Goal: Transaction & Acquisition: Purchase product/service

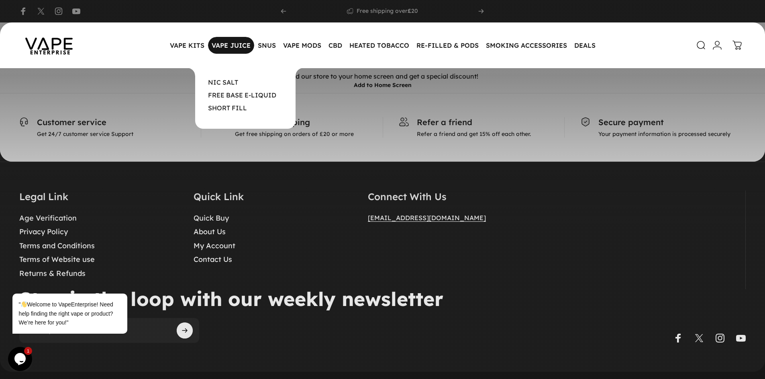
click at [244, 45] on magnet-element "VAPE JUICE VAPE JUICE" at bounding box center [231, 45] width 46 height 17
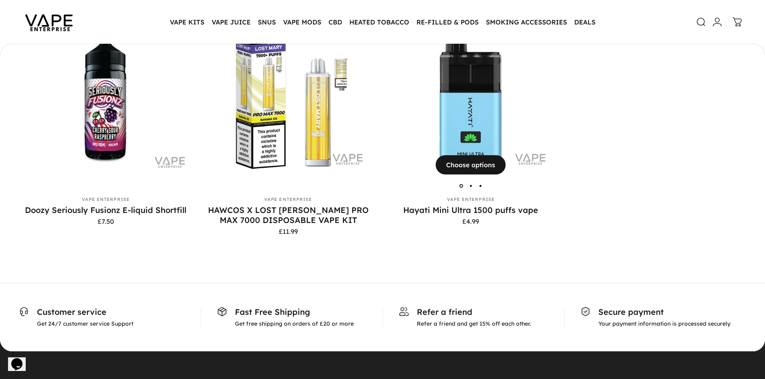
scroll to position [439, 0]
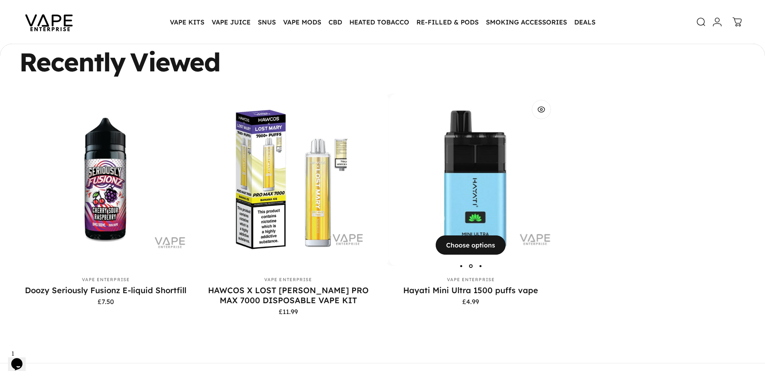
click at [463, 161] on img "Hayati Mini Ultra 1500 puffs vape" at bounding box center [475, 180] width 173 height 173
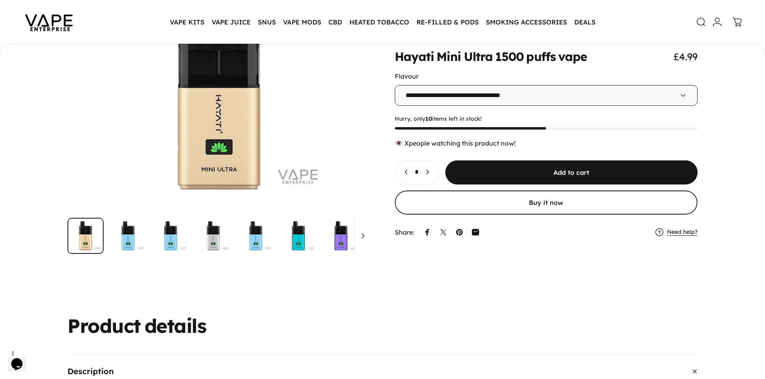
click at [528, 190] on div "Quantity * Add to cart Buy it now This item is a recurring or deferred purchase…" at bounding box center [546, 188] width 303 height 55
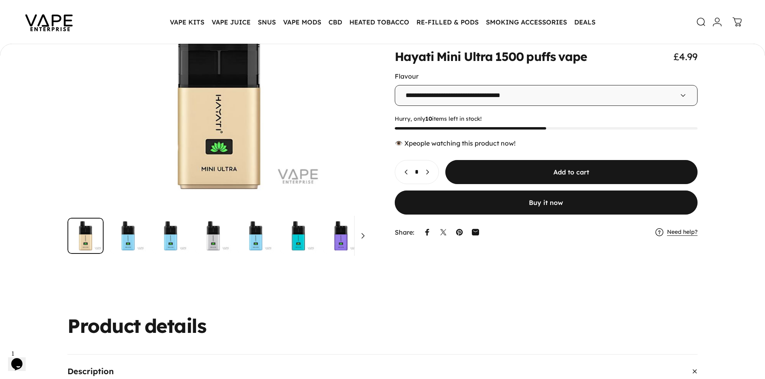
click at [509, 205] on button "Buy it now" at bounding box center [546, 203] width 303 height 24
